Goal: Task Accomplishment & Management: Manage account settings

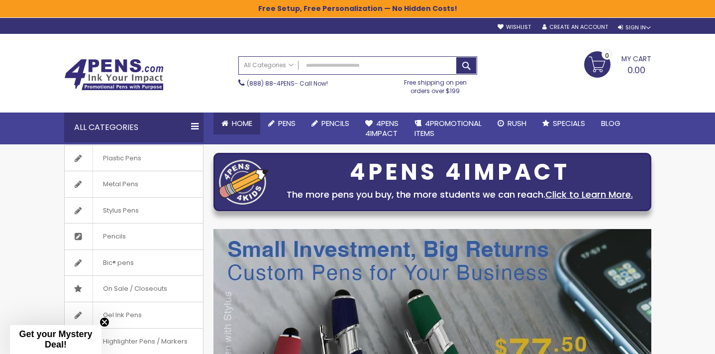
click at [241, 127] on span "Home" at bounding box center [242, 123] width 20 height 10
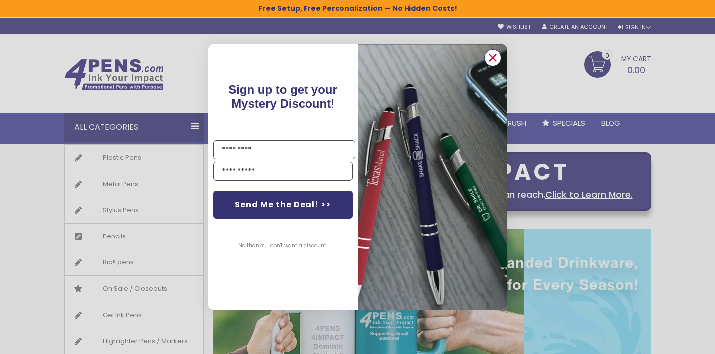
click at [493, 56] on circle "Close dialog" at bounding box center [492, 57] width 15 height 15
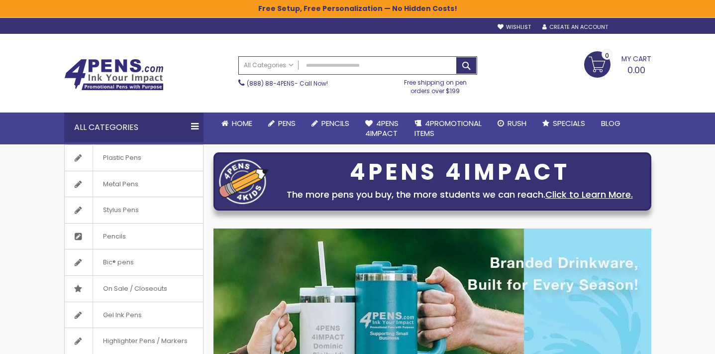
click at [634, 28] on div "Sign In" at bounding box center [634, 27] width 33 height 7
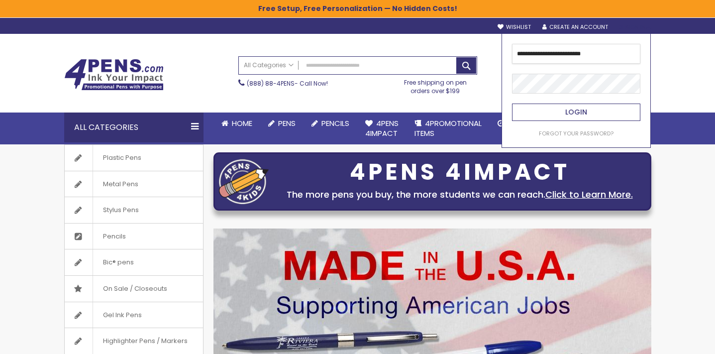
type input "**********"
click at [576, 113] on span "Login" at bounding box center [576, 112] width 22 height 10
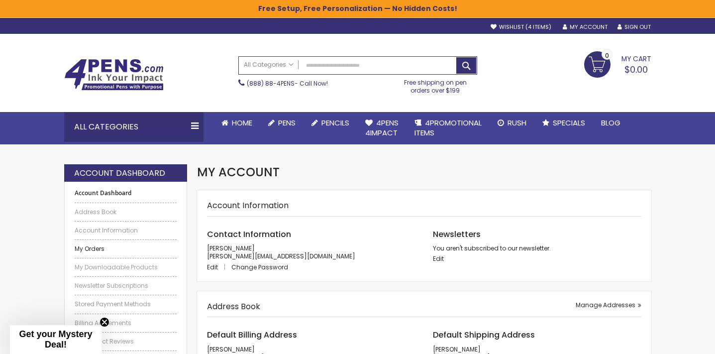
click at [101, 247] on link "My Orders" at bounding box center [126, 249] width 102 height 8
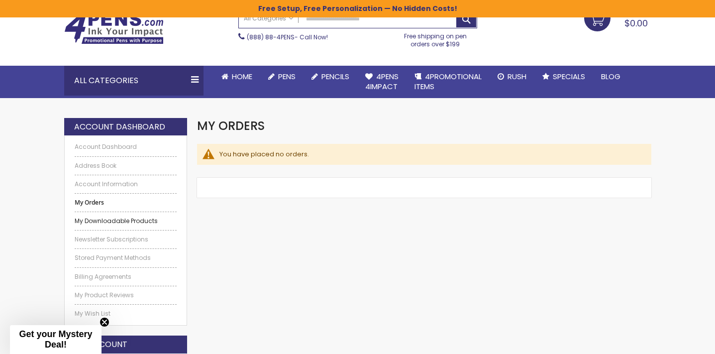
scroll to position [48, 0]
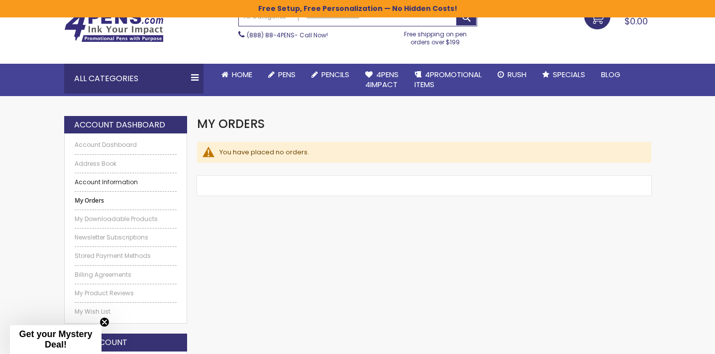
click at [119, 183] on link "Account Information" at bounding box center [126, 182] width 102 height 8
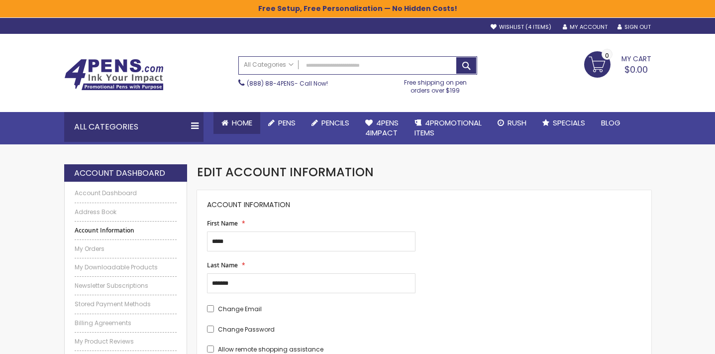
click at [249, 125] on span "Home" at bounding box center [242, 122] width 20 height 10
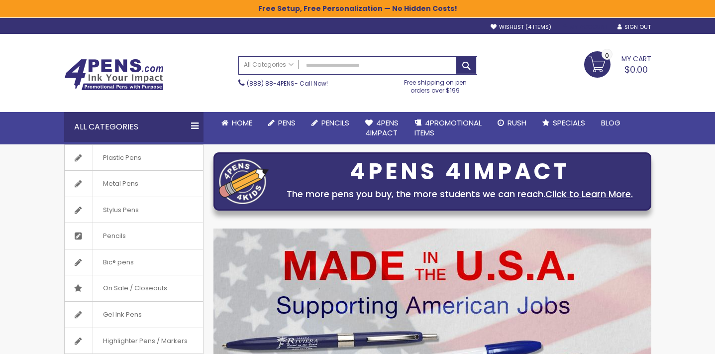
click at [585, 30] on link "My Account" at bounding box center [585, 26] width 45 height 7
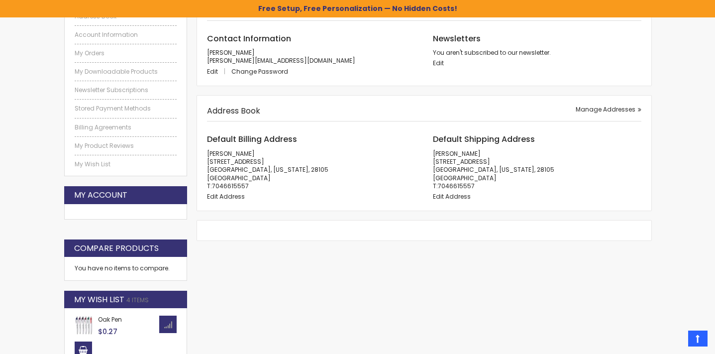
scroll to position [156, 0]
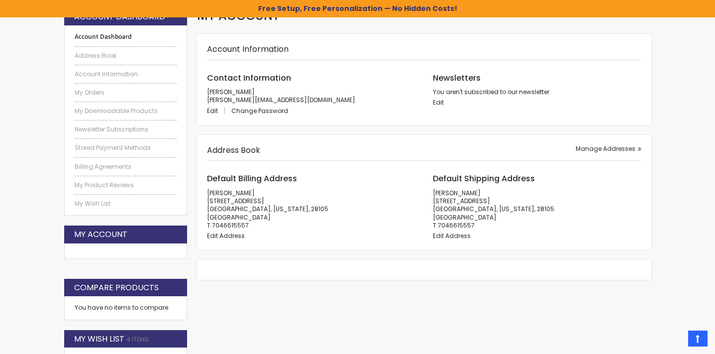
click at [106, 235] on strong "My Account" at bounding box center [100, 234] width 53 height 11
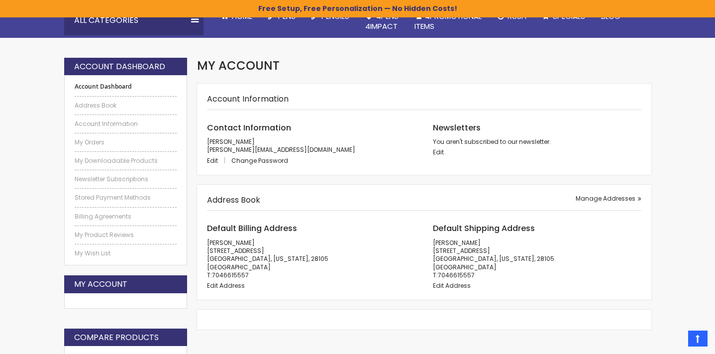
scroll to position [102, 0]
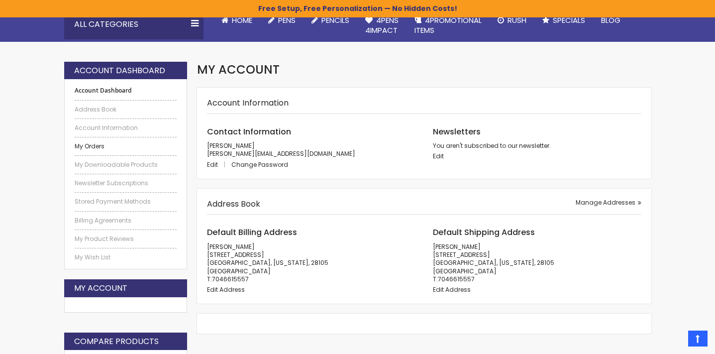
click at [96, 147] on link "My Orders" at bounding box center [126, 146] width 102 height 8
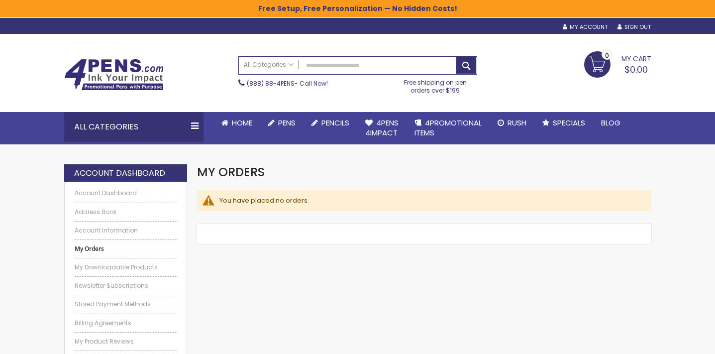
click at [536, 29] on span "4 items" at bounding box center [538, 27] width 26 height 8
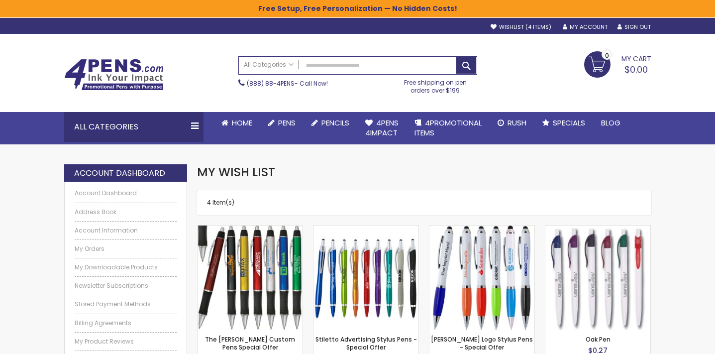
click at [630, 62] on span "My Cart" at bounding box center [636, 57] width 30 height 13
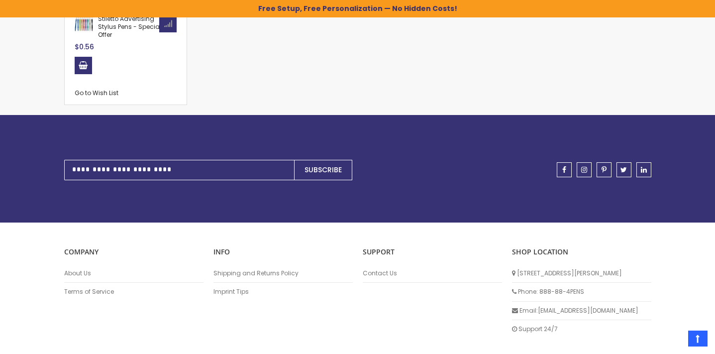
scroll to position [660, 0]
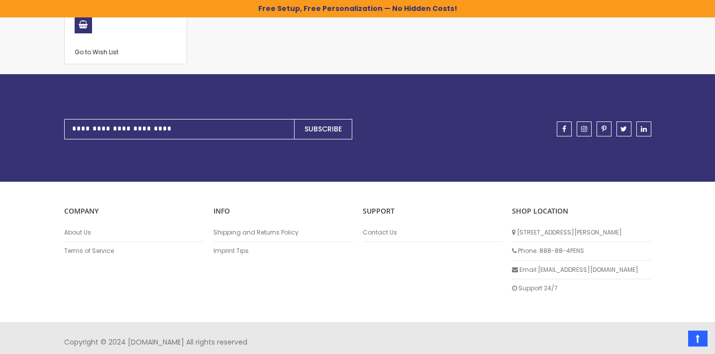
click at [557, 265] on li "Email: info@4pens.com" at bounding box center [581, 270] width 139 height 18
